Goal: Task Accomplishment & Management: Use online tool/utility

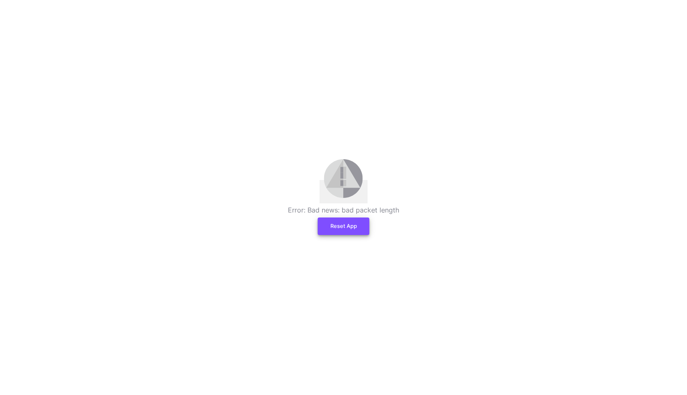
click at [343, 229] on button "Reset App" at bounding box center [344, 227] width 52 height 18
click at [335, 235] on button "Reset App" at bounding box center [344, 227] width 52 height 18
click at [348, 233] on button "Reset App" at bounding box center [344, 227] width 52 height 18
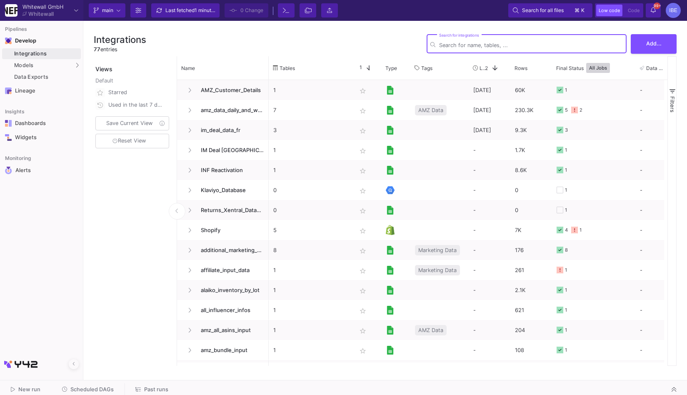
click at [97, 392] on span "Scheduled DAGs" at bounding box center [91, 389] width 43 height 6
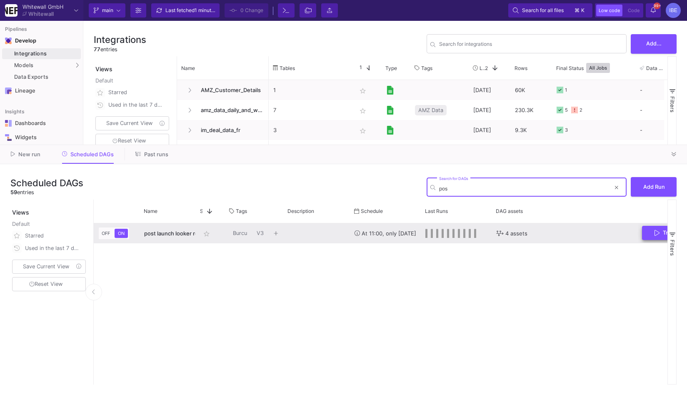
type input "pos"
click at [658, 228] on button "Trigger Run" at bounding box center [673, 233] width 63 height 15
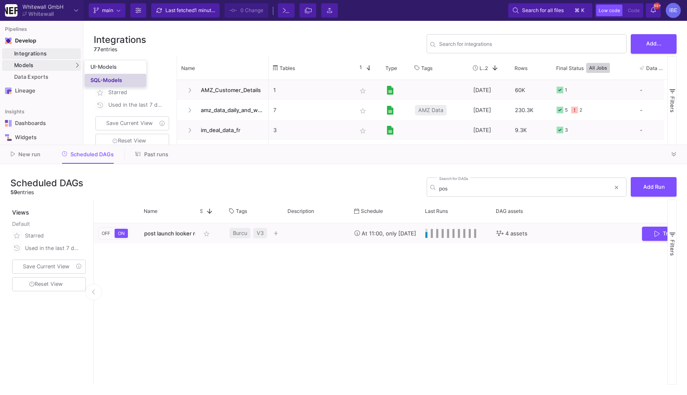
click at [93, 79] on div "SQL-Models" at bounding box center [106, 80] width 32 height 7
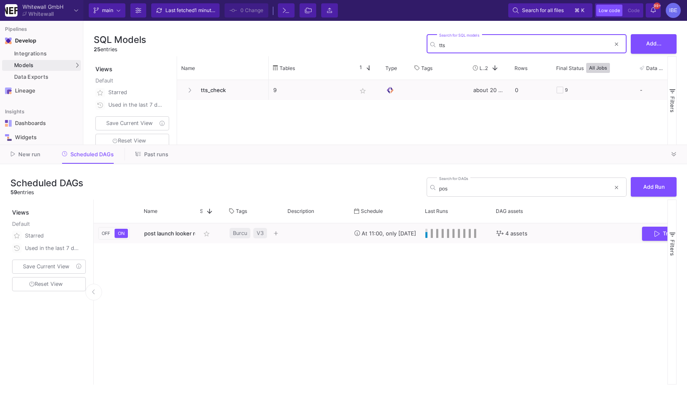
type input "tts"
click at [199, 106] on div "tts_check 9 star_border about 20 hours ago 0 9 - -" at bounding box center [422, 221] width 491 height 283
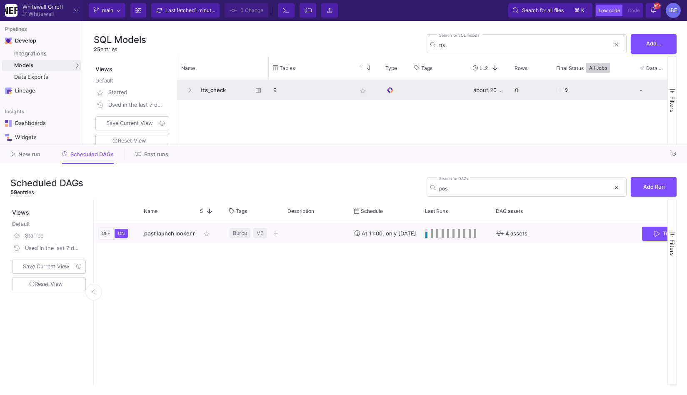
click at [211, 93] on span "tts_check" at bounding box center [224, 90] width 57 height 20
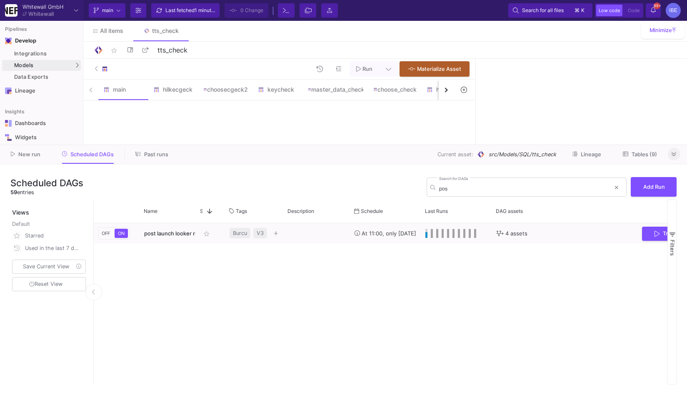
click at [679, 154] on button at bounding box center [674, 154] width 13 height 13
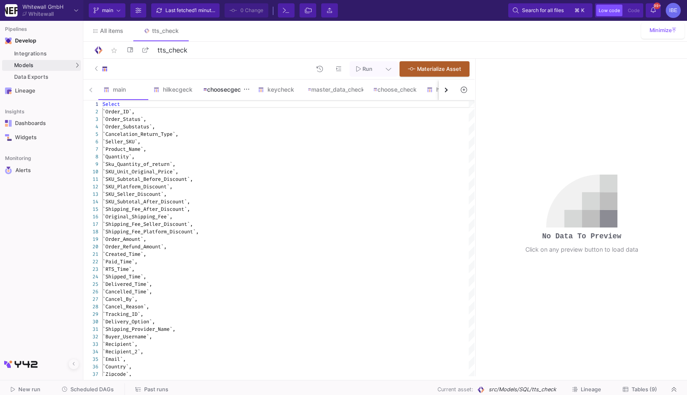
click at [239, 91] on div "choosecgeck2" at bounding box center [225, 89] width 45 height 7
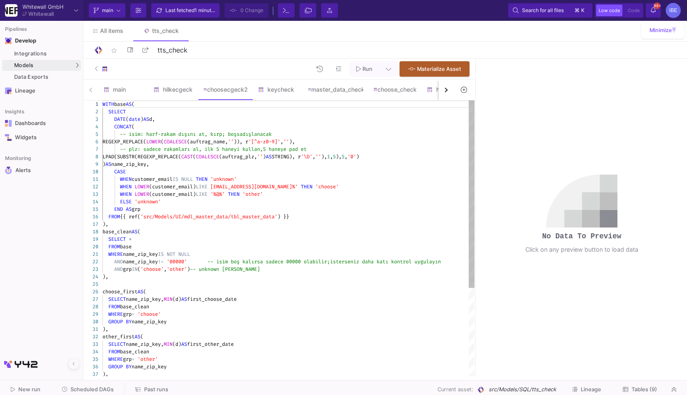
click at [262, 194] on span "'other'" at bounding box center [253, 194] width 20 height 7
type textarea "WITH base AS ( SELECT DATE(date) AS d, CONCAT( -- isim: harf-rakam dışını at, k…"
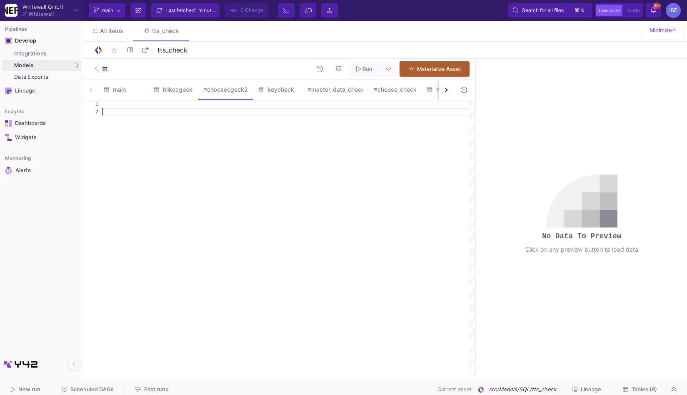
scroll to position [8, 0]
type textarea "WITH base AS ( SELECT DATE(date) AS d, CONCAT( -- isim: harf-rakam dışını at, k…"
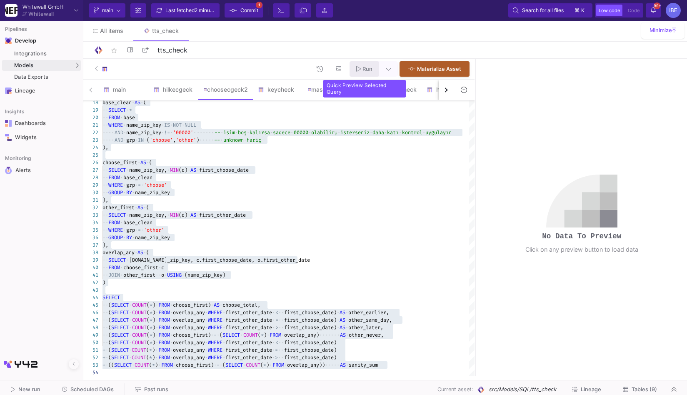
click at [364, 73] on button "Run" at bounding box center [365, 68] width 30 height 15
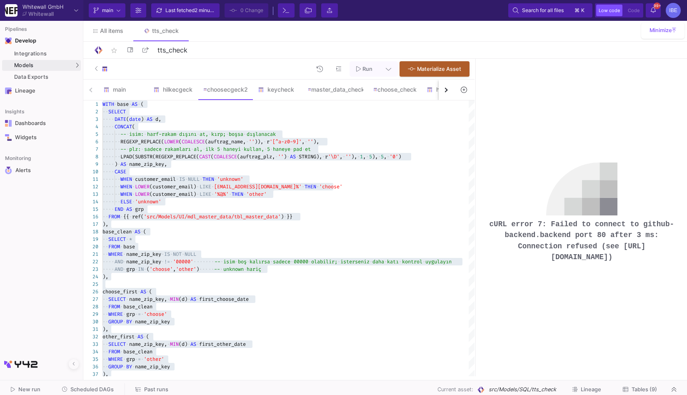
click at [366, 71] on span "Run" at bounding box center [368, 69] width 10 height 6
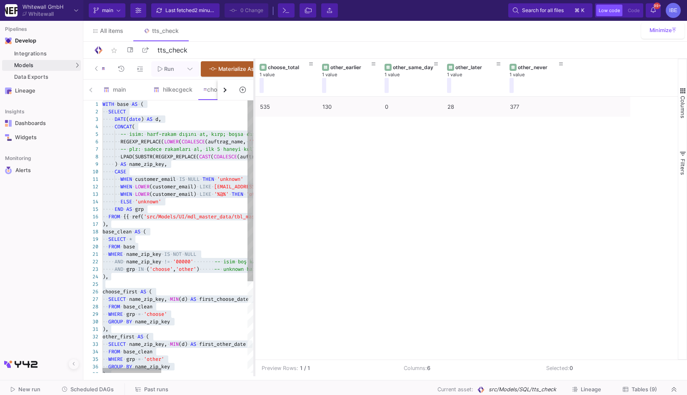
drag, startPoint x: 475, startPoint y: 163, endPoint x: 251, endPoint y: 175, distance: 223.7
click at [253, 175] on div at bounding box center [254, 218] width 2 height 318
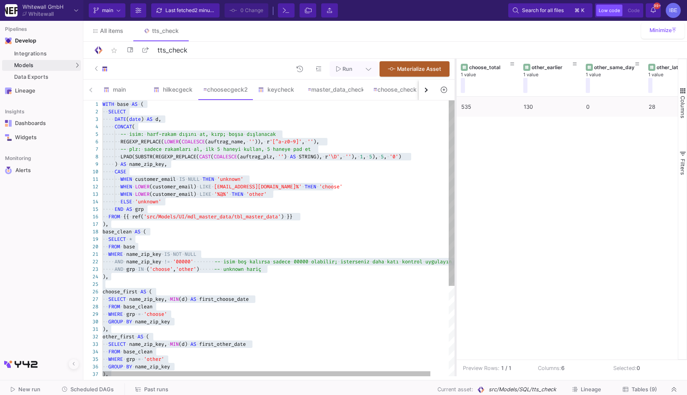
drag, startPoint x: 252, startPoint y: 148, endPoint x: 455, endPoint y: 148, distance: 203.4
click at [455, 148] on div at bounding box center [456, 218] width 2 height 318
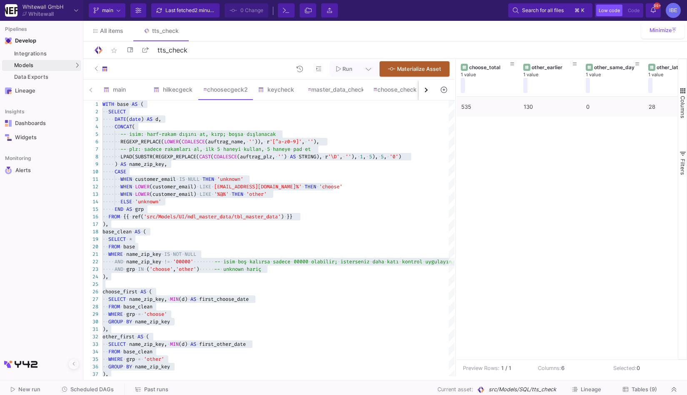
click at [428, 93] on button "button" at bounding box center [426, 90] width 15 height 20
click at [289, 91] on div "choose_check" at bounding box center [288, 89] width 43 height 7
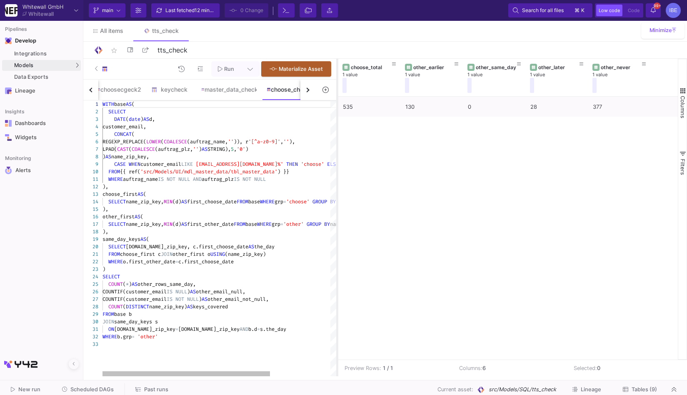
drag, startPoint x: 456, startPoint y: 143, endPoint x: 338, endPoint y: 127, distance: 119.5
click at [338, 127] on div at bounding box center [337, 218] width 2 height 318
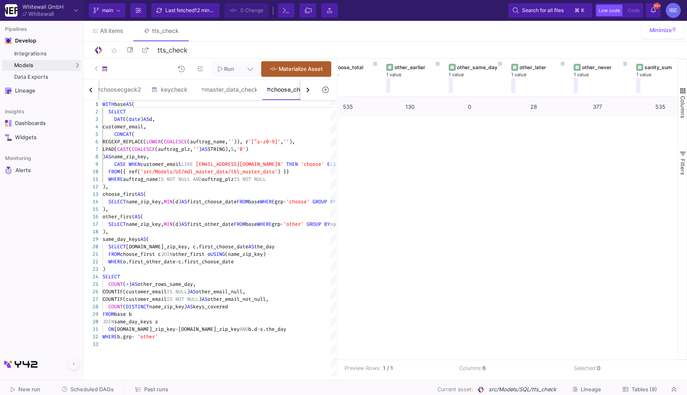
scroll to position [0, 35]
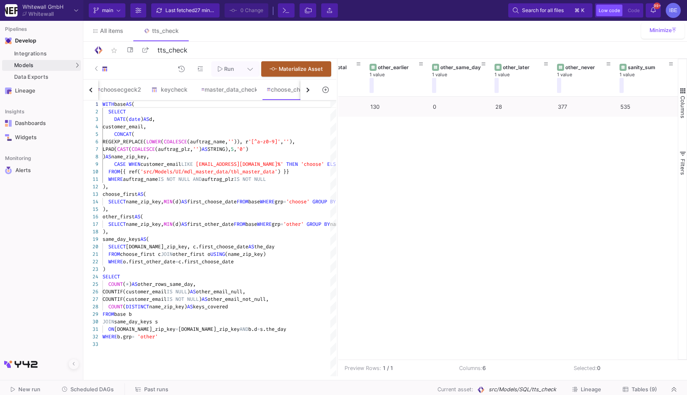
click at [93, 384] on button "Scheduled DAGs" at bounding box center [88, 389] width 72 height 13
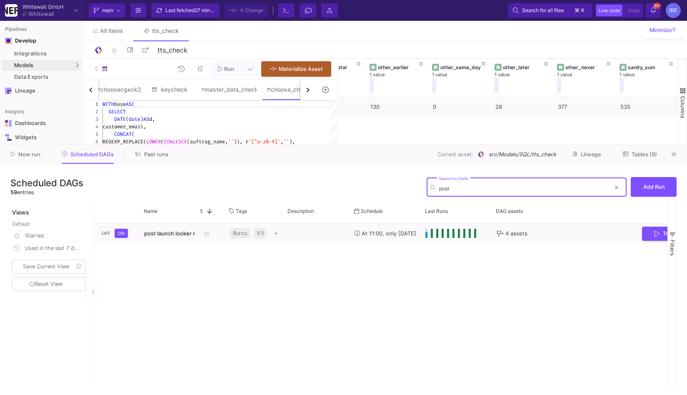
type input "post"
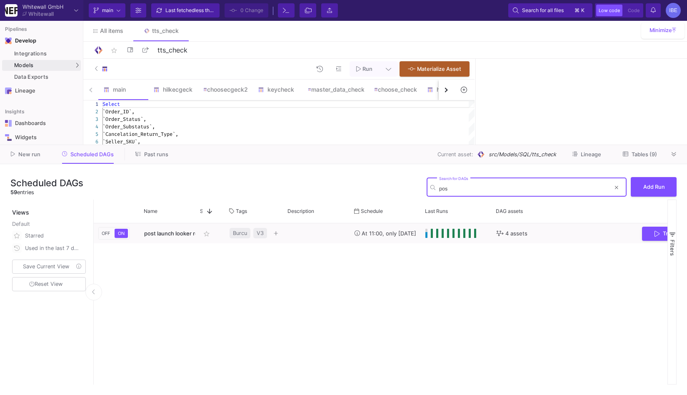
type input "pos"
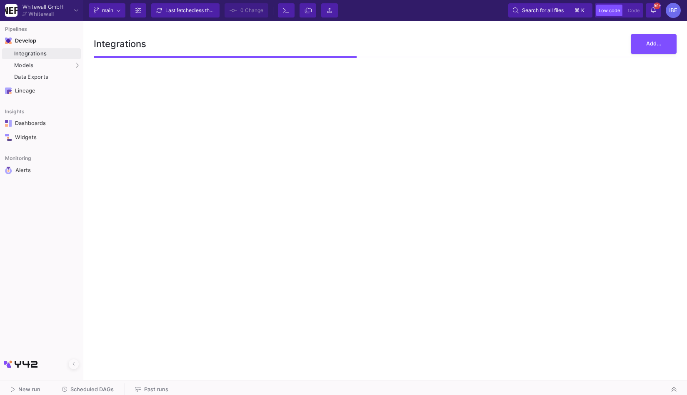
click at [97, 386] on button "Scheduled DAGs" at bounding box center [88, 389] width 72 height 13
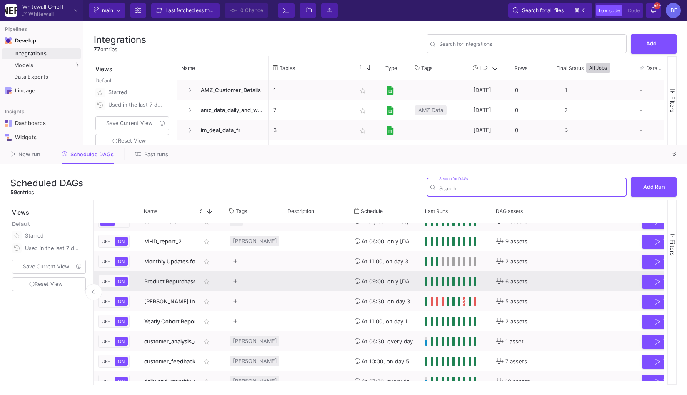
scroll to position [133, 0]
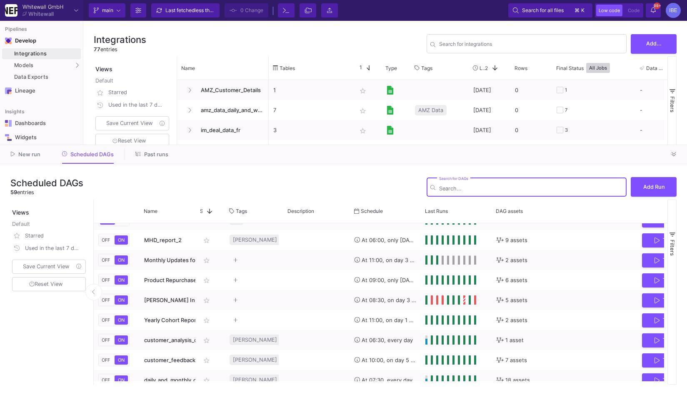
click at [472, 186] on input "Search for DAGs" at bounding box center [531, 188] width 184 height 6
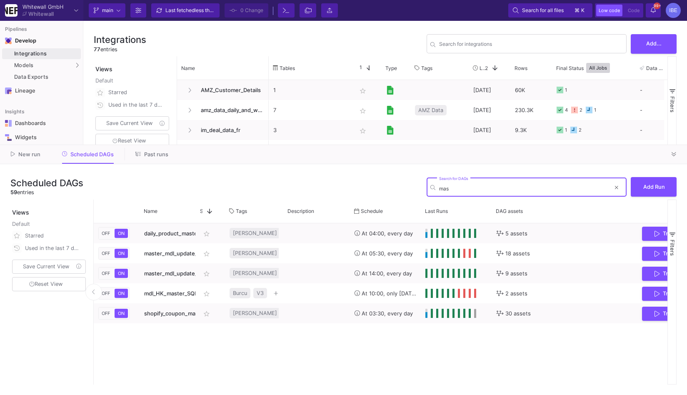
type input "mas"
